Goal: Find specific page/section: Find specific page/section

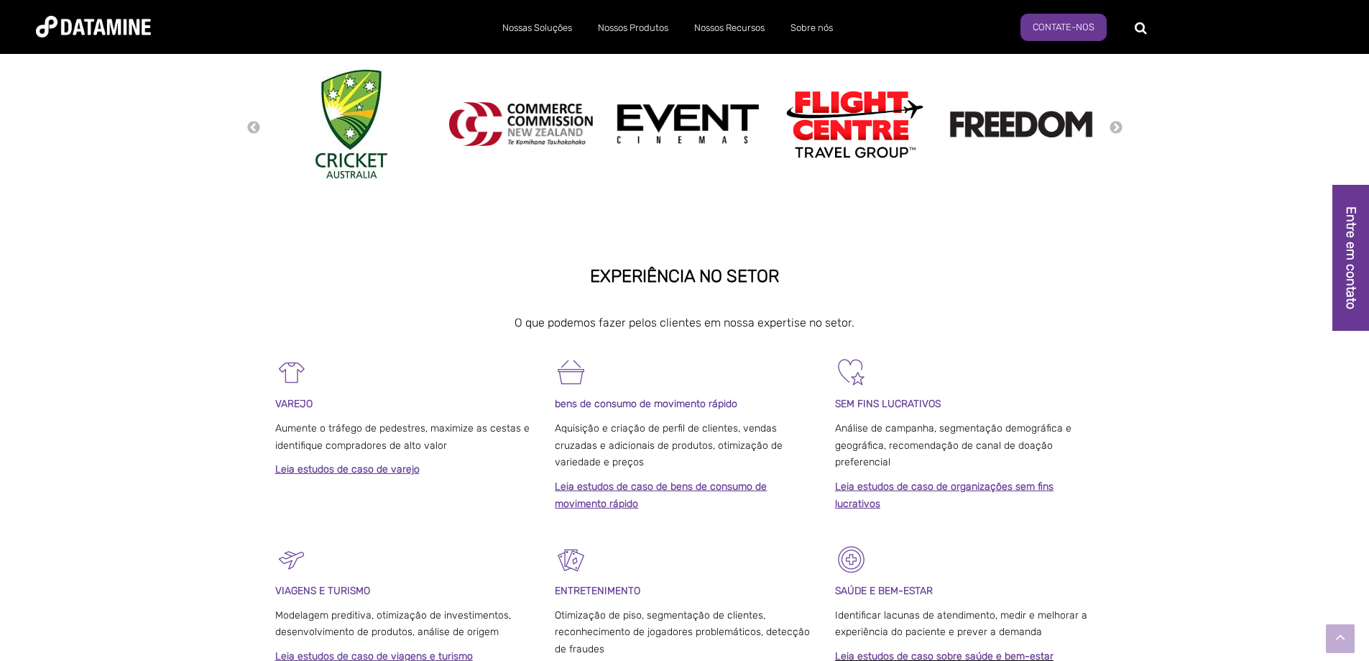
scroll to position [503, 0]
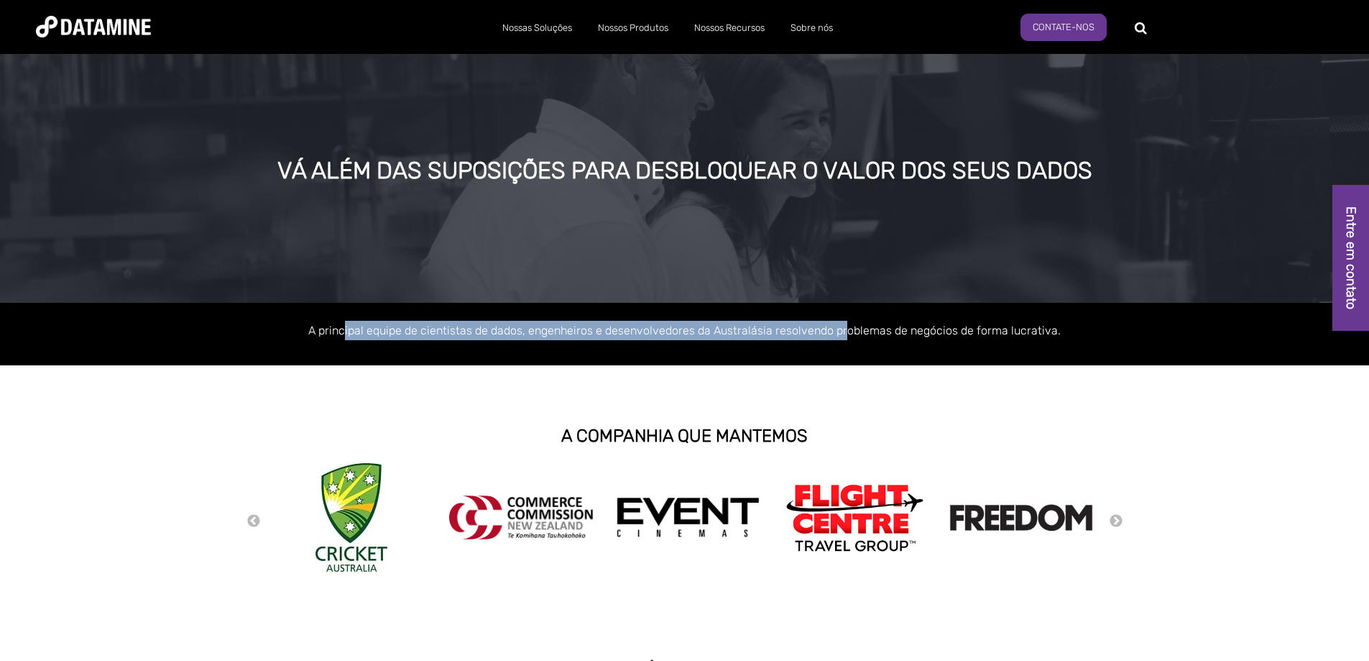
drag, startPoint x: 480, startPoint y: 328, endPoint x: 847, endPoint y: 326, distance: 366.6
click at [847, 326] on font "A principal equipe de cientistas de dados, engenheiros e desenvolvedores da Aus…" at bounding box center [684, 330] width 753 height 14
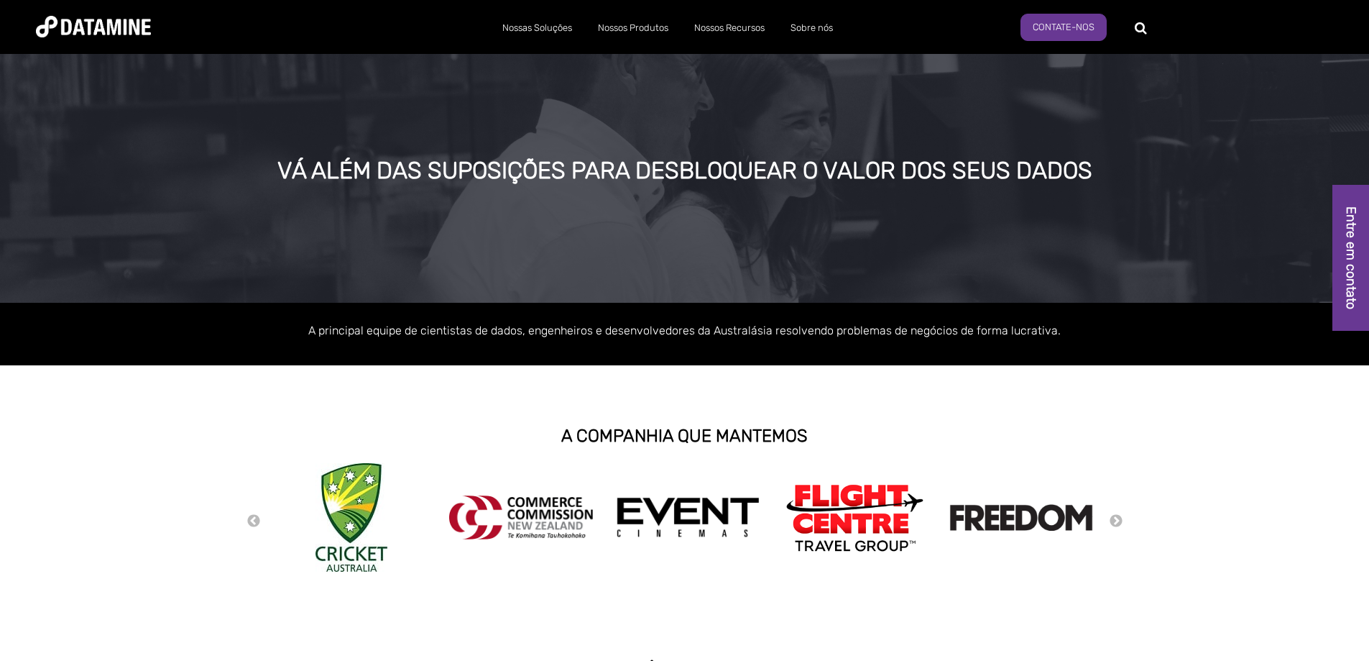
click at [916, 341] on div "A principal equipe de cientistas de dados, engenheiros e desenvolvedores da Aus…" at bounding box center [684, 334] width 1369 height 63
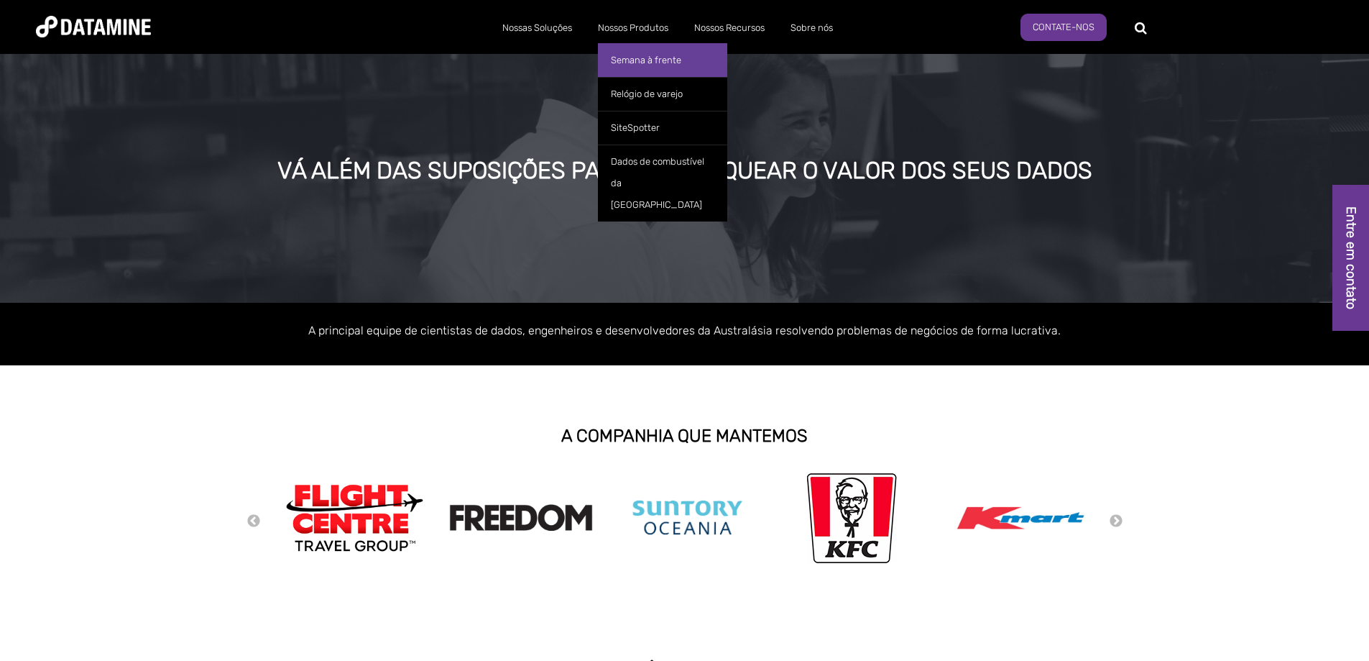
click at [661, 49] on link "Semana à frente" at bounding box center [662, 60] width 129 height 34
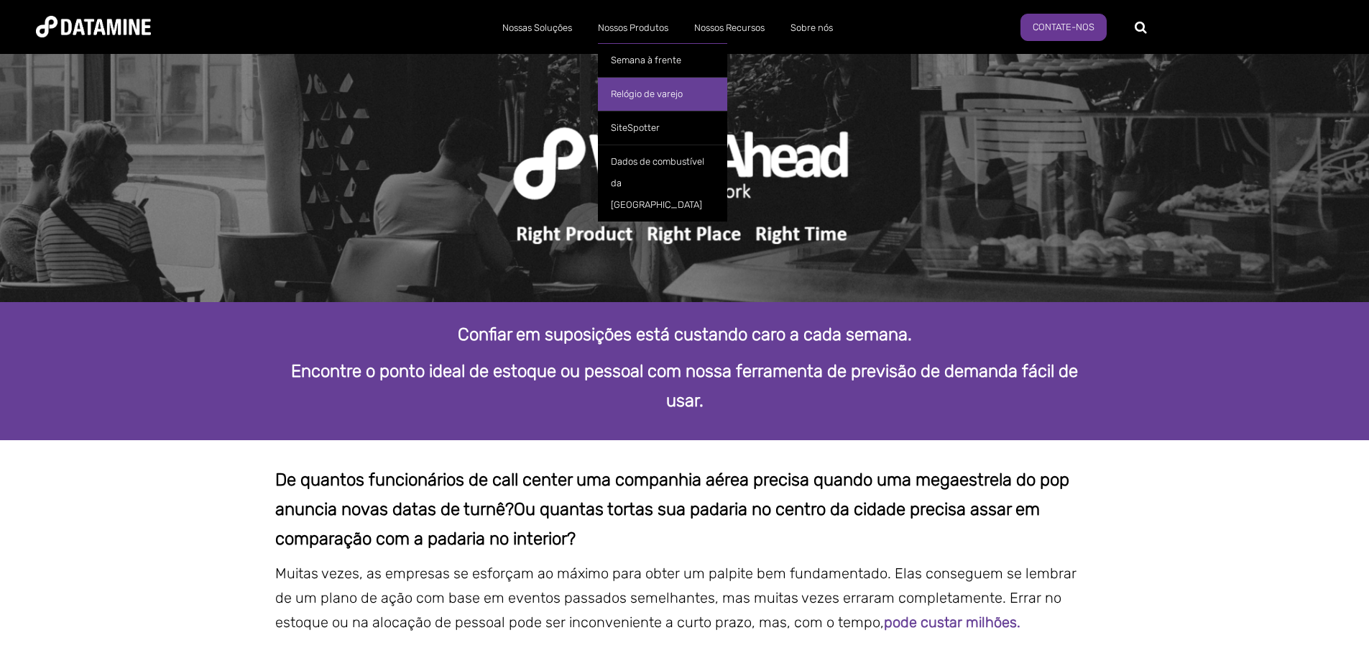
click at [672, 91] on font "Relógio de varejo" at bounding box center [647, 93] width 72 height 11
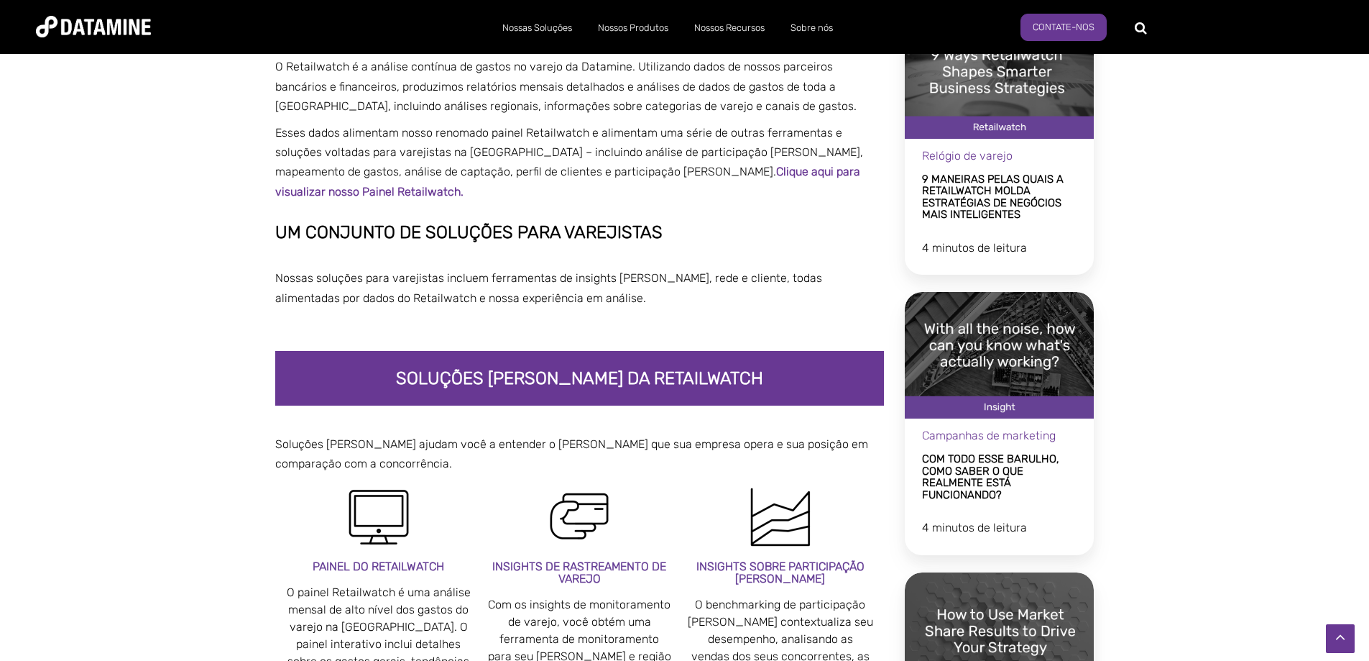
scroll to position [144, 0]
